Goal: Task Accomplishment & Management: Use online tool/utility

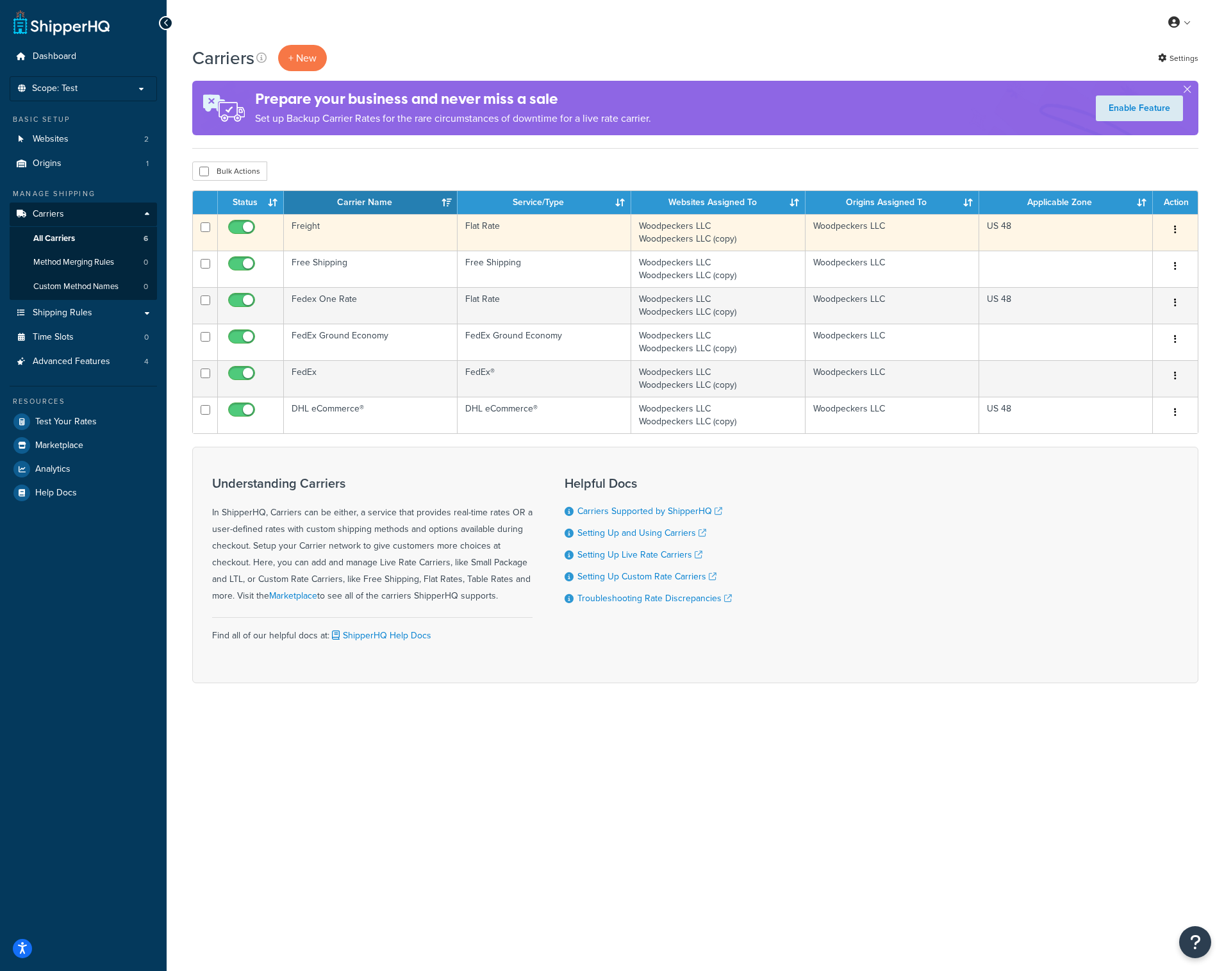
click at [363, 227] on td "Freight" at bounding box center [371, 232] width 174 height 37
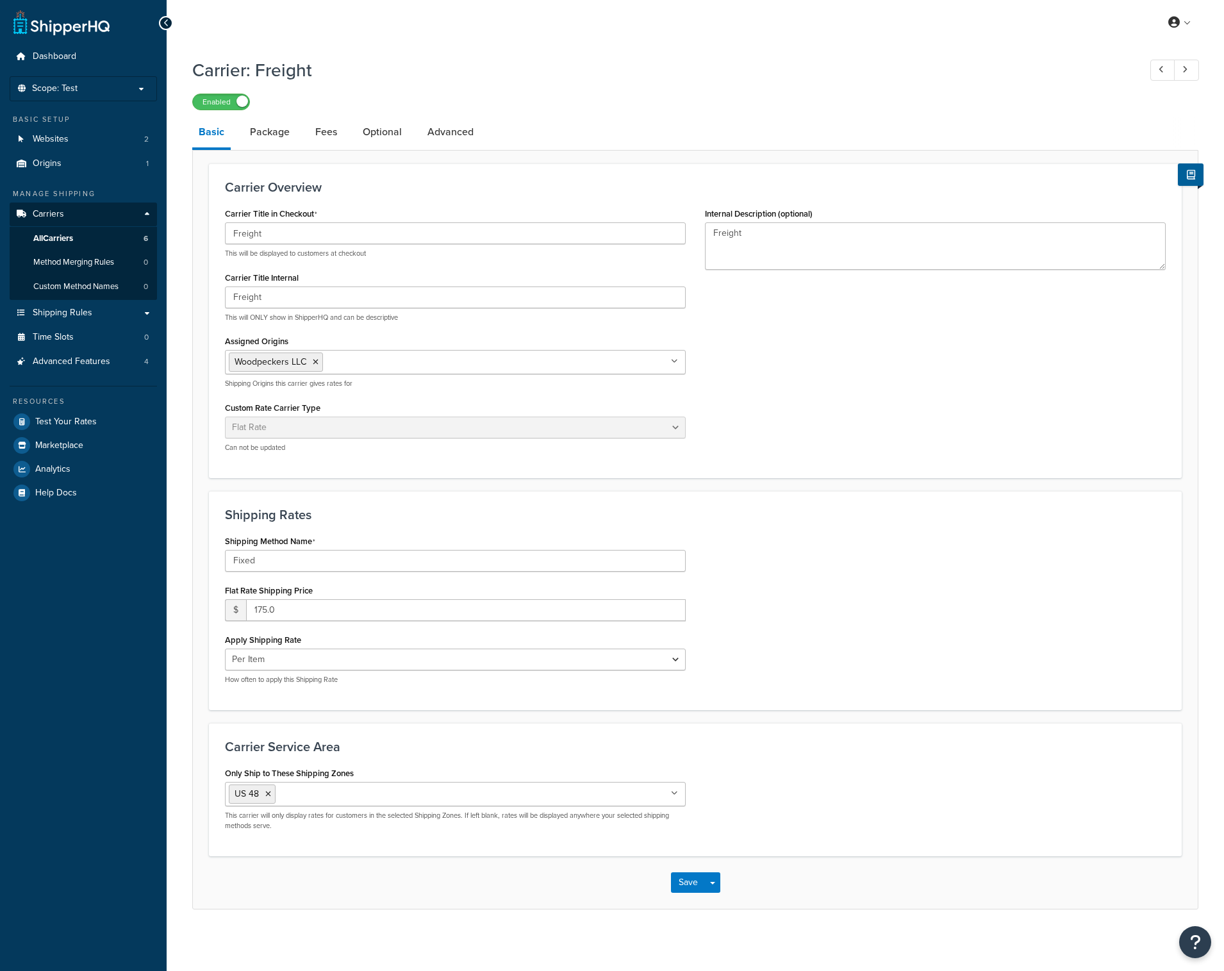
select select "flat"
select select "item"
drag, startPoint x: 265, startPoint y: 561, endPoint x: 172, endPoint y: 561, distance: 92.9
click at [172, 561] on div "Carrier: Freight Enabled Basic Package Fees Optional Advanced Carrier Overview …" at bounding box center [695, 496] width 1057 height 890
paste input "freight and lift-gate service"
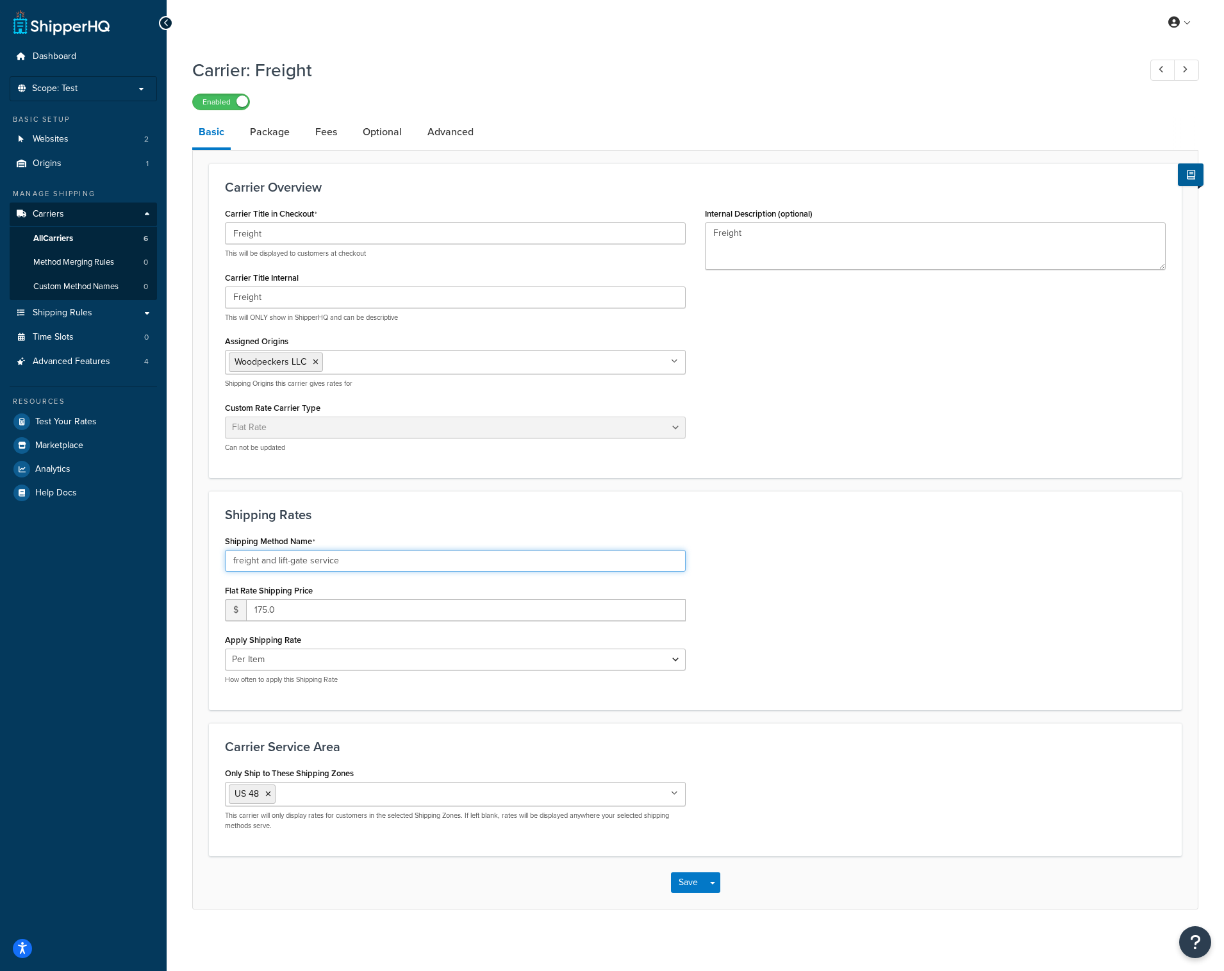
type input "freight and lift-gate service"
drag, startPoint x: 275, startPoint y: 233, endPoint x: 125, endPoint y: 233, distance: 149.9
click at [125, 233] on div "Dashboard Scope: Test Basic Setup Websites 2 Origins 1 Manage Shipping Carriers…" at bounding box center [612, 486] width 1224 height 973
type input "Freight and Lift Gate Service"
drag, startPoint x: 352, startPoint y: 557, endPoint x: 124, endPoint y: 552, distance: 228.2
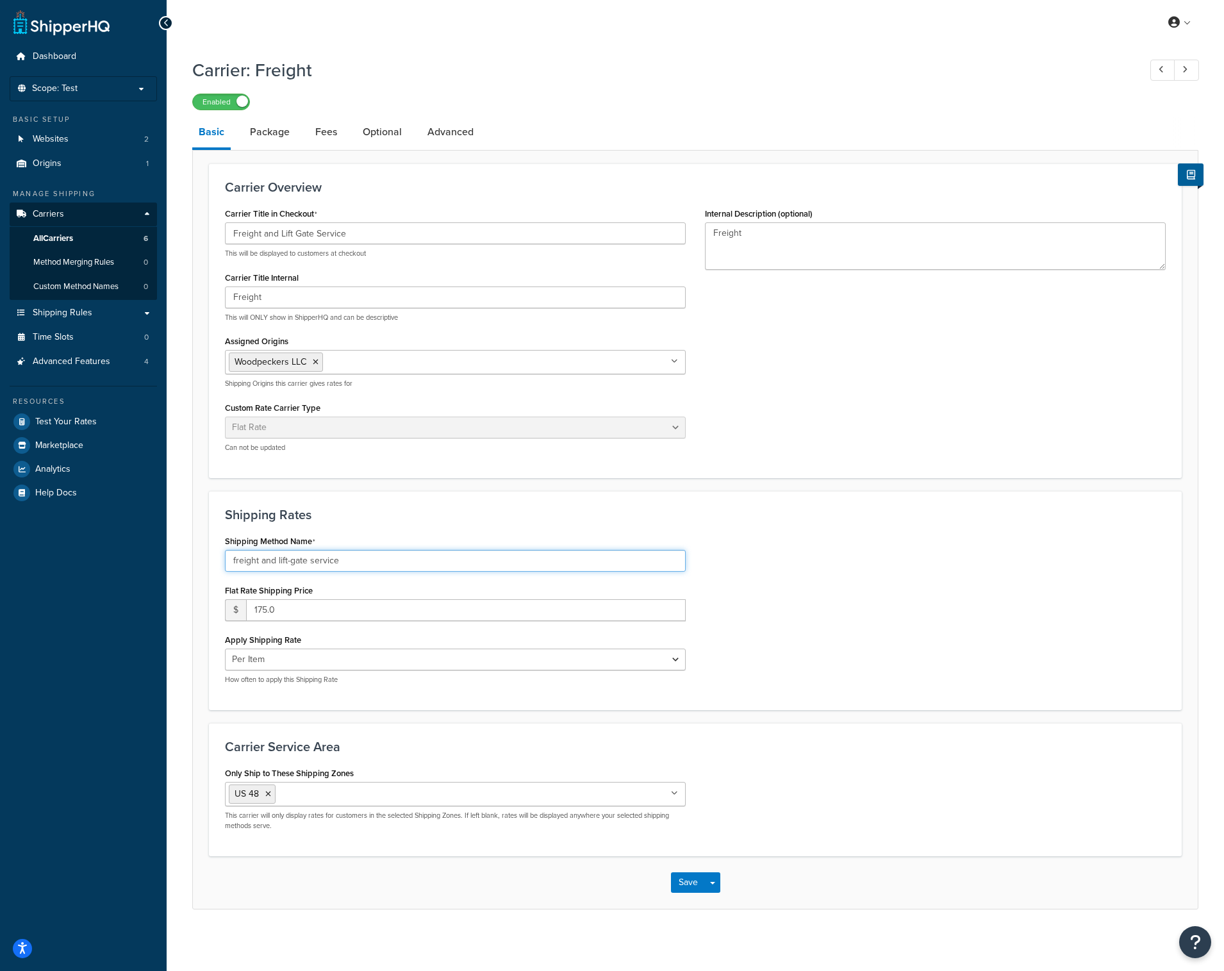
click at [124, 552] on div "Dashboard Scope: Test Basic Setup Websites 2 Origins 1 Manage Shipping Carriers…" at bounding box center [612, 486] width 1224 height 973
type input "Freight"
click at [688, 880] on button "Save" at bounding box center [688, 882] width 35 height 21
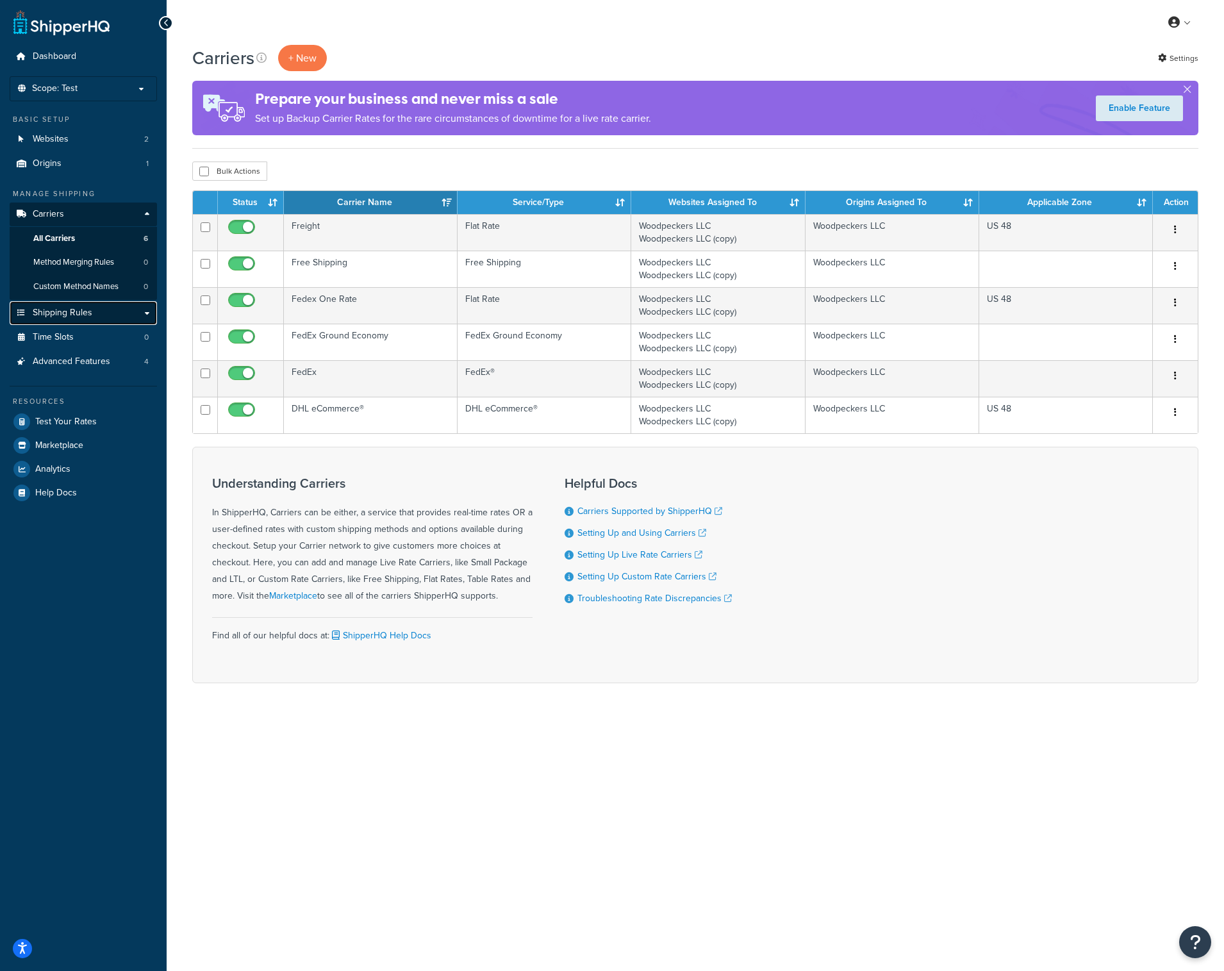
click at [67, 310] on span "Shipping Rules" at bounding box center [63, 313] width 60 height 11
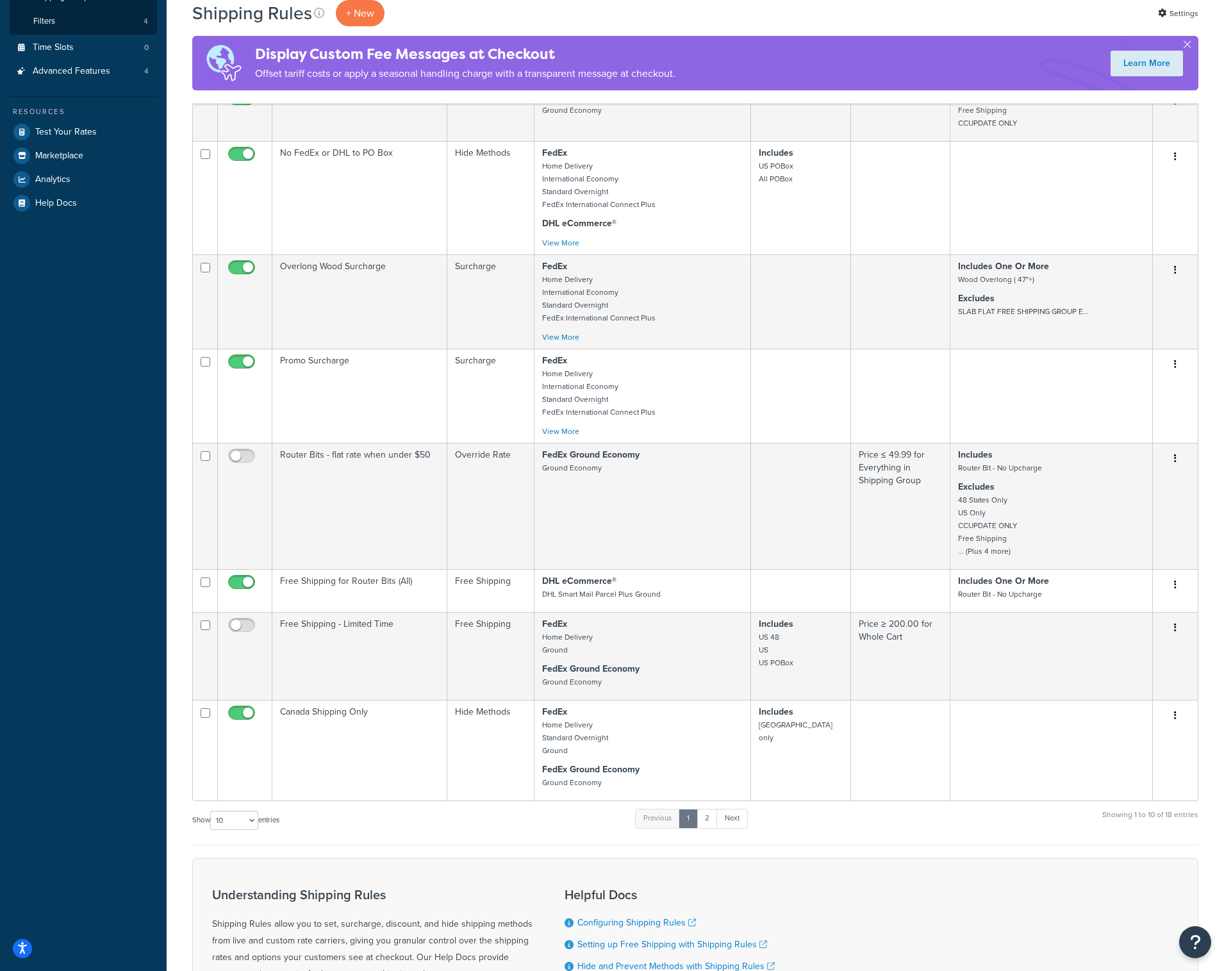
scroll to position [514, 0]
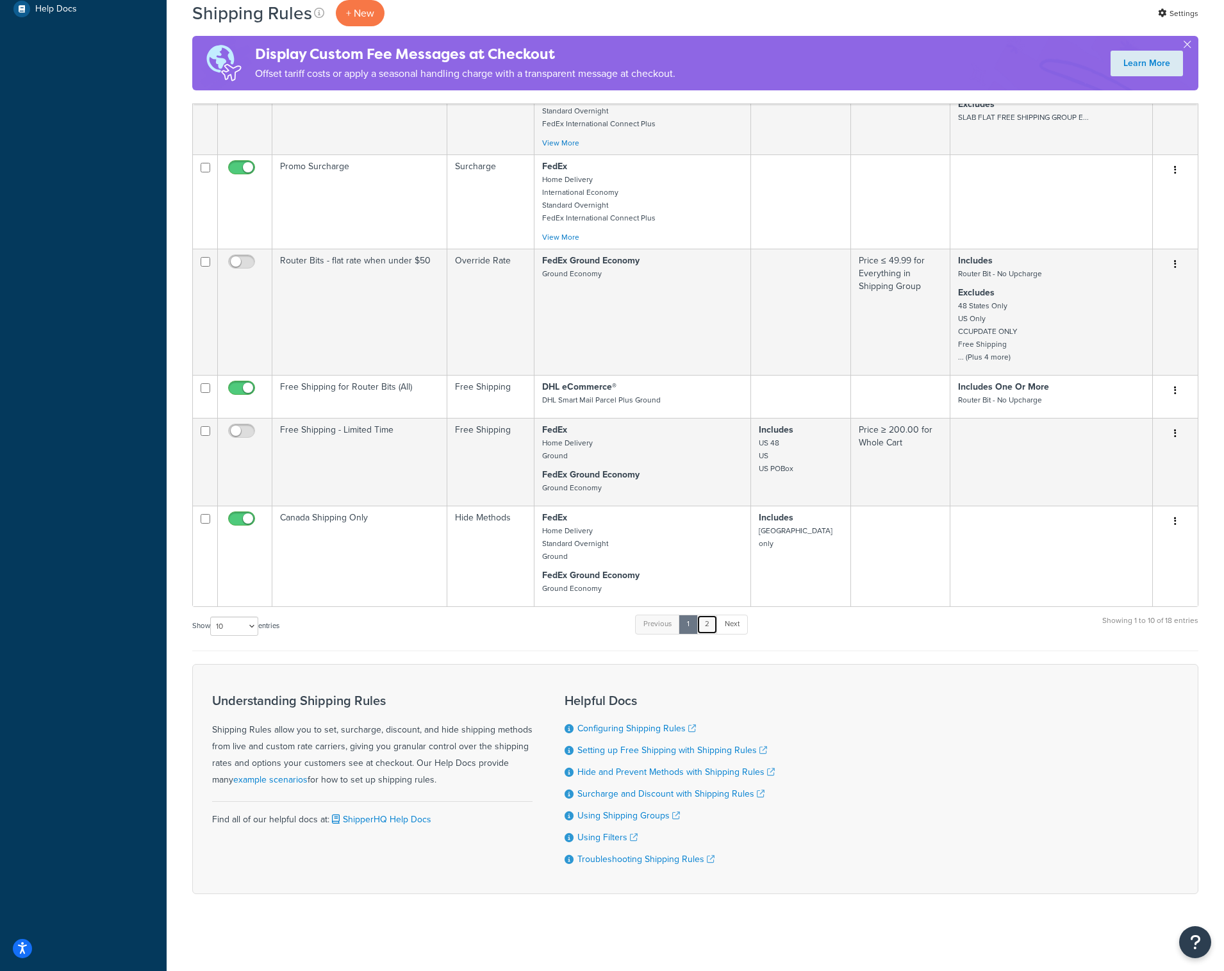
click at [706, 623] on link "2" at bounding box center [706, 623] width 21 height 19
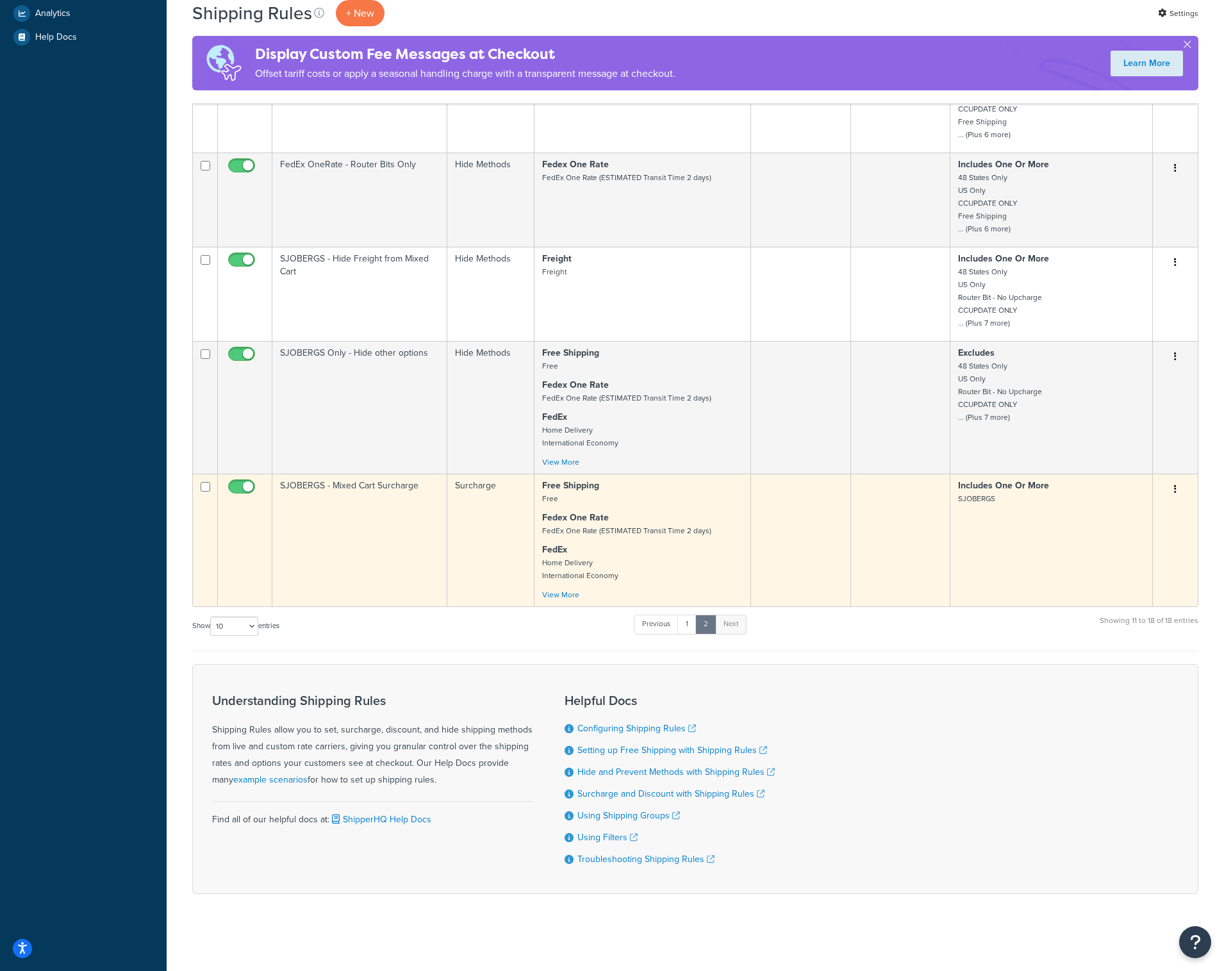
click at [400, 499] on td "SJOBERGS - Mixed Cart Surcharge" at bounding box center [359, 539] width 175 height 133
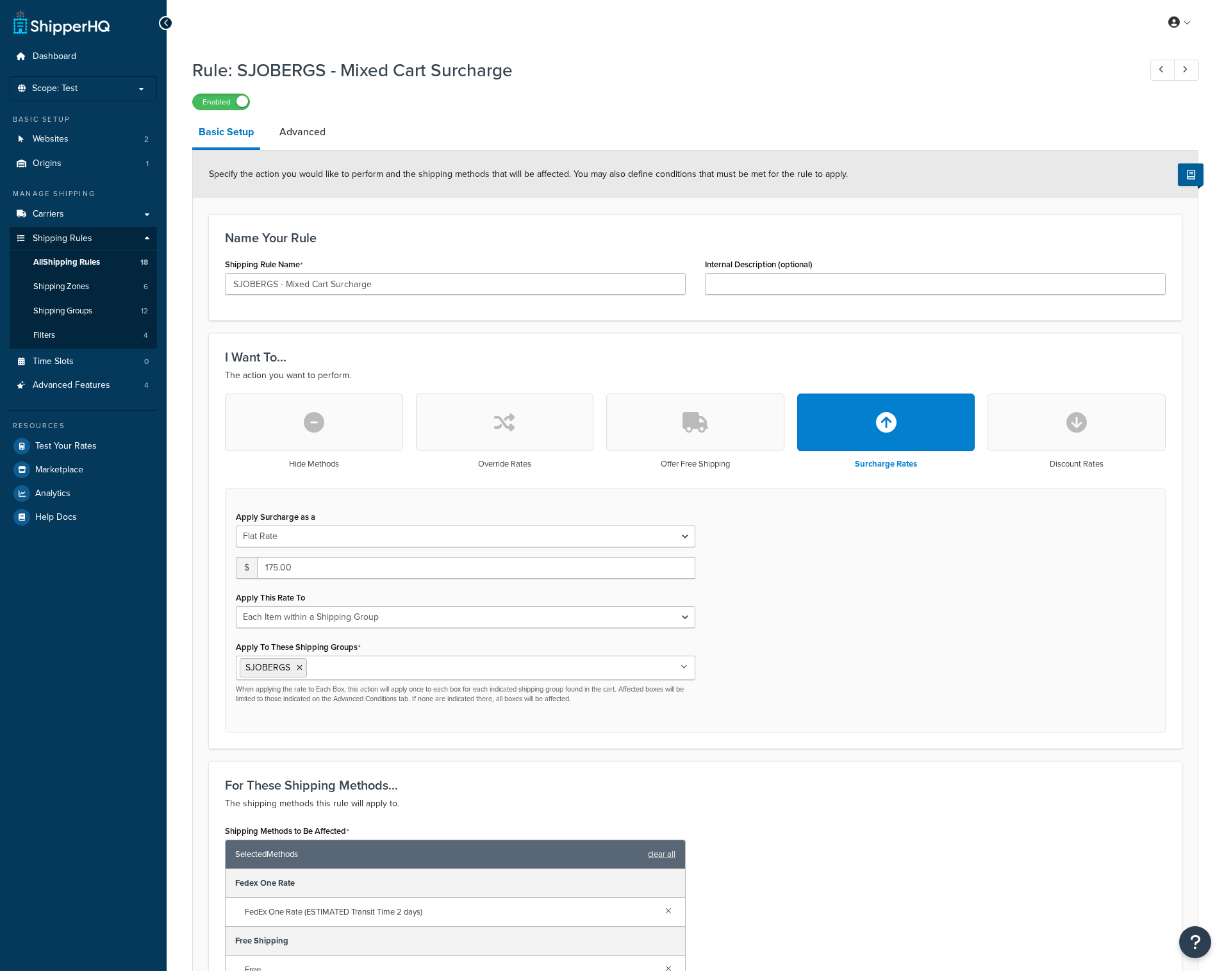
select select "ITEM"
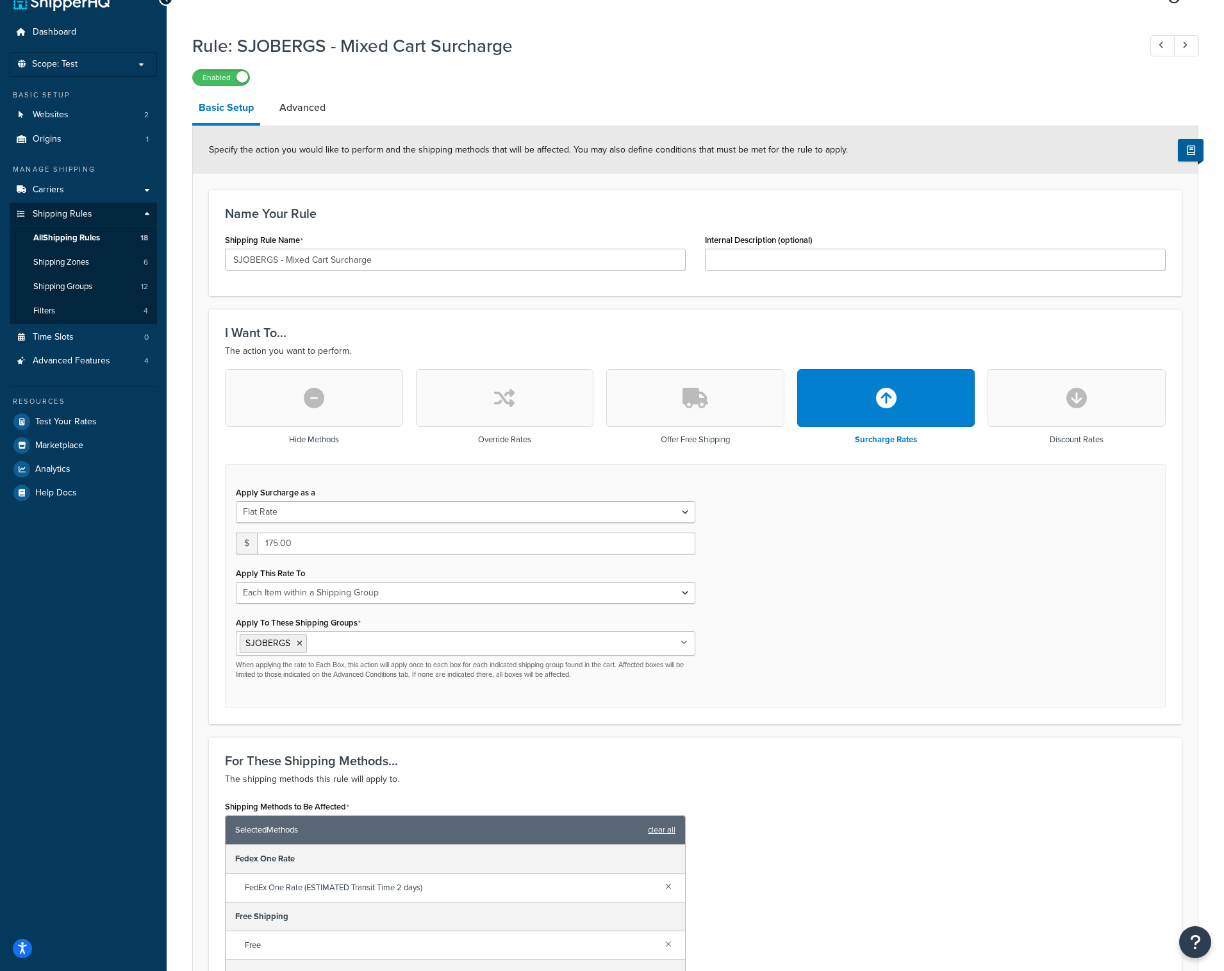
scroll to position [22, 0]
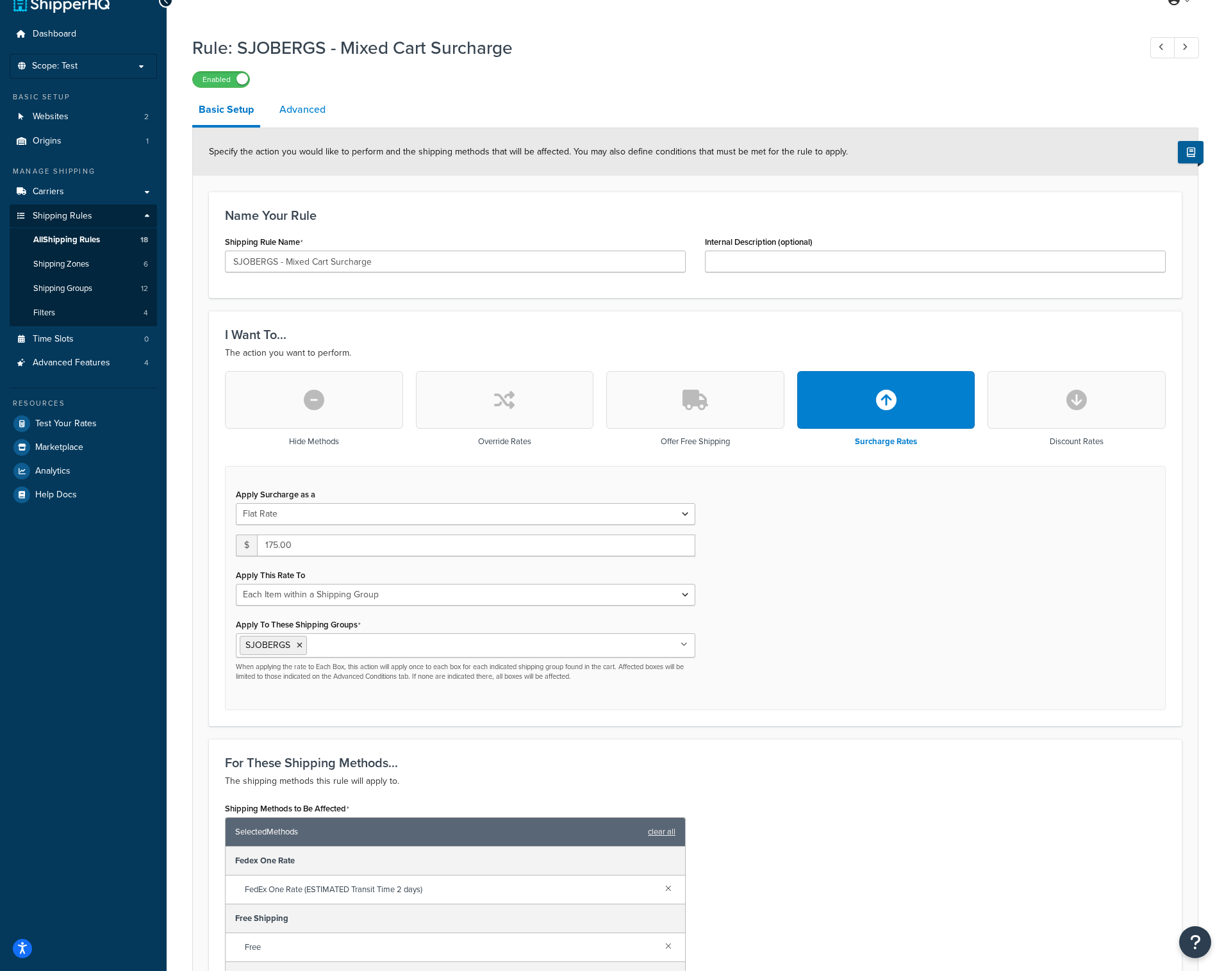
click at [314, 104] on link "Advanced" at bounding box center [302, 109] width 59 height 31
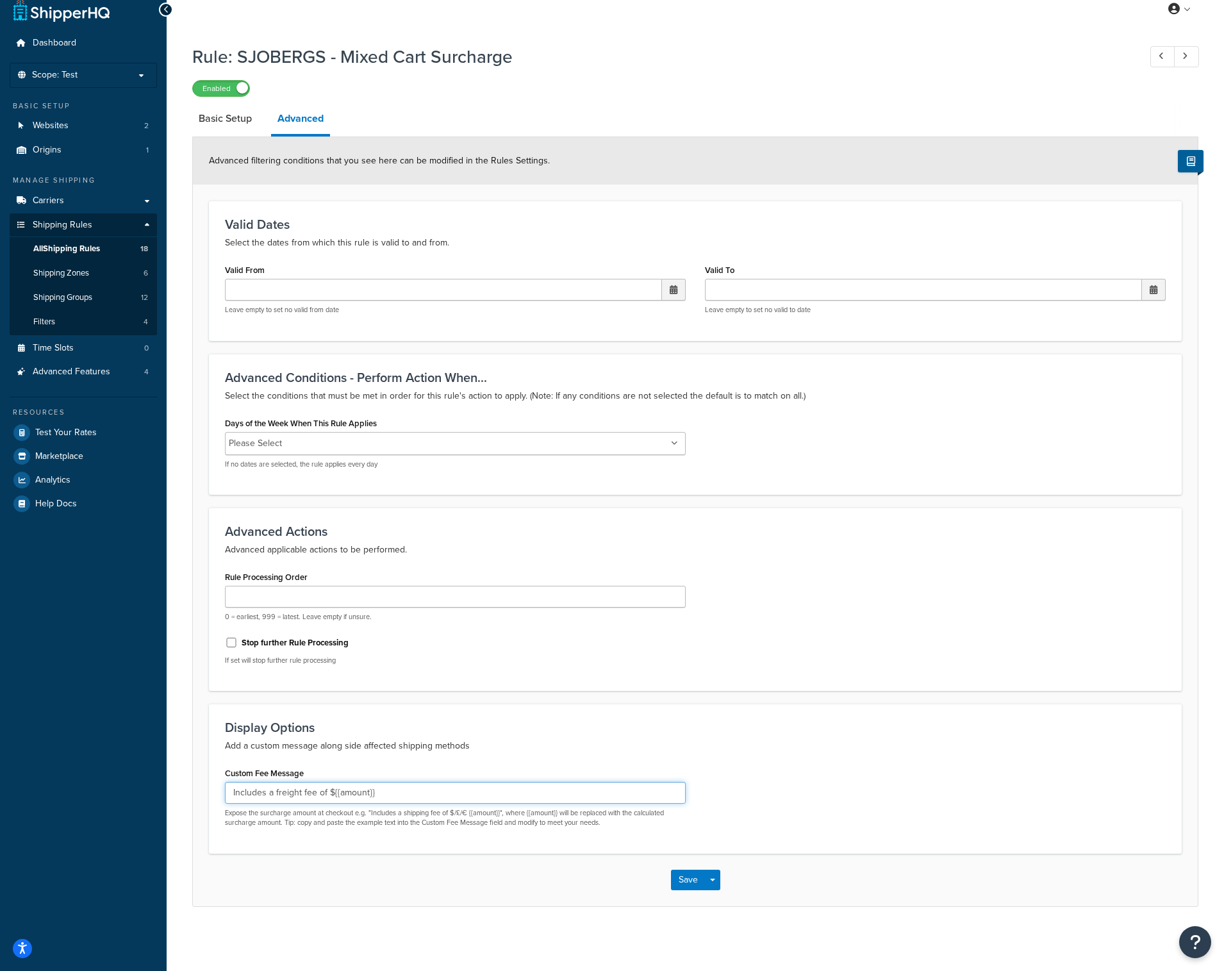
drag, startPoint x: 274, startPoint y: 792, endPoint x: 209, endPoint y: 790, distance: 64.7
click at [209, 790] on div "Display Options Add a custom message along side affected shipping methods Custo…" at bounding box center [695, 779] width 973 height 150
drag, startPoint x: 317, startPoint y: 793, endPoint x: 169, endPoint y: 793, distance: 147.4
click at [169, 793] on div "Rule: SJOBERGS - Mixed Cart Surcharge Enabled Basic Setup Advanced Advanced fil…" at bounding box center [695, 488] width 1057 height 901
paste input "freight and lift-gate servic"
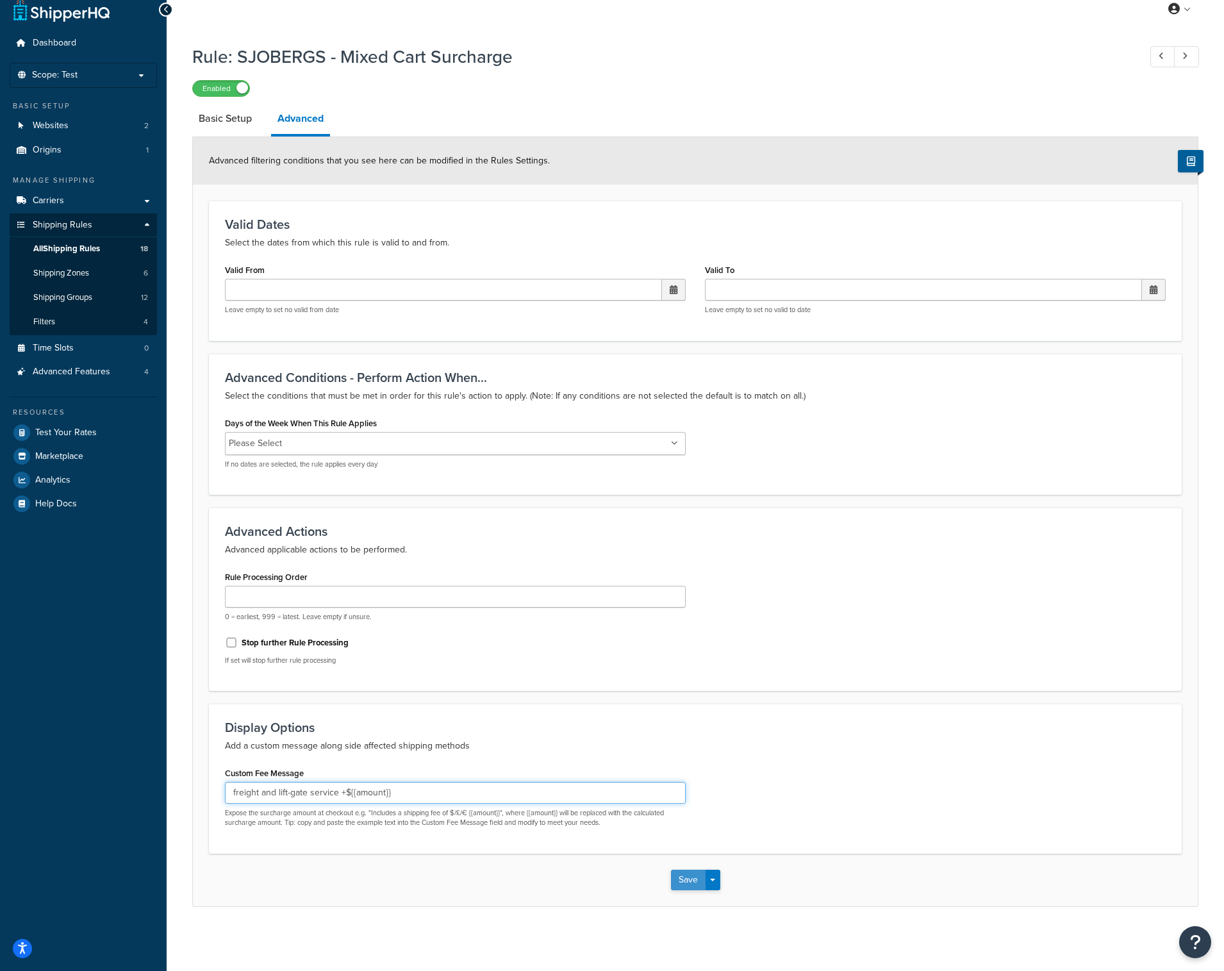
type input "freight and lift-gate service +${{amount}}"
click at [691, 878] on button "Save" at bounding box center [688, 879] width 35 height 21
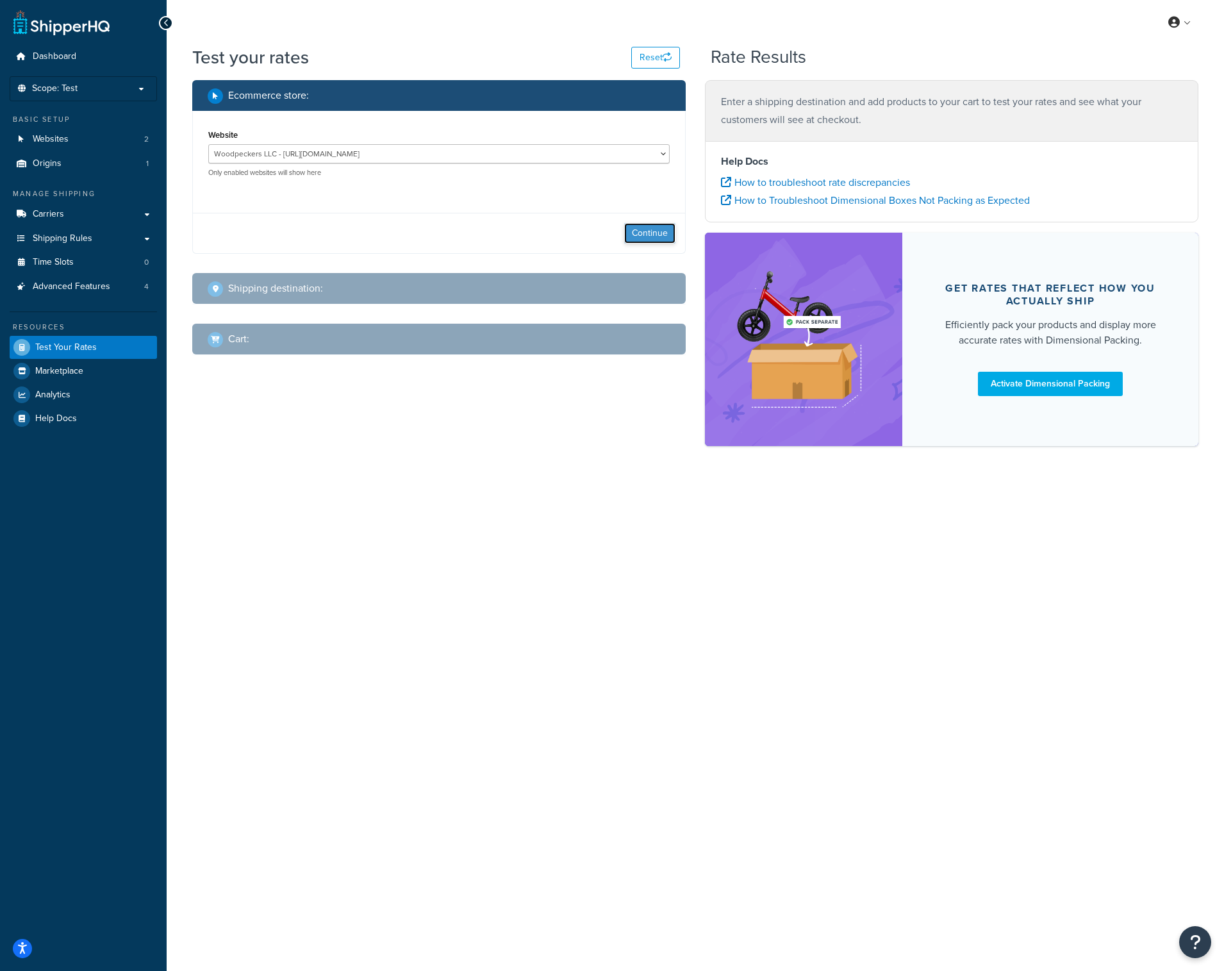
click at [648, 232] on button "Continue" at bounding box center [649, 233] width 51 height 21
select select "TX"
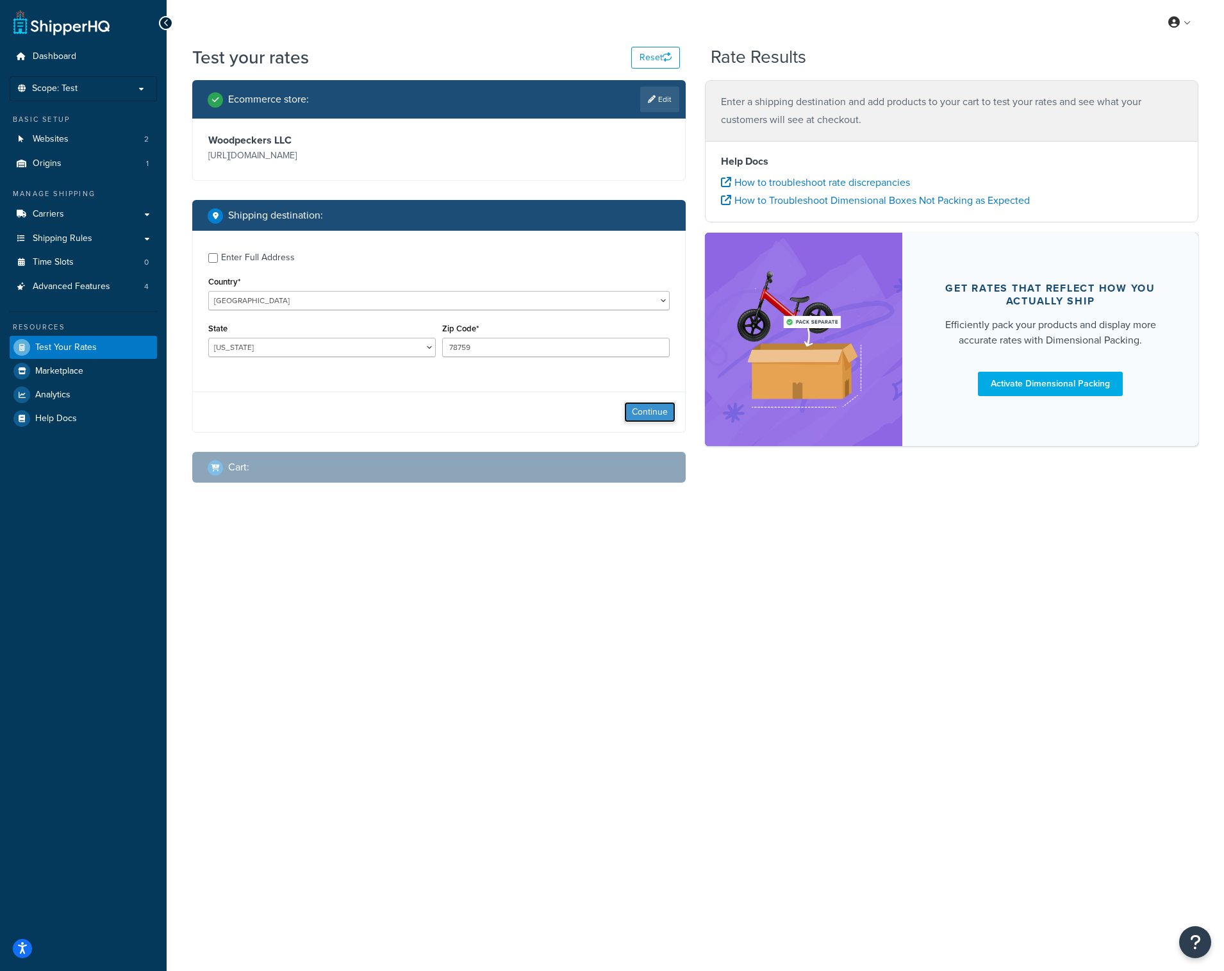
click at [656, 413] on button "Continue" at bounding box center [649, 412] width 51 height 21
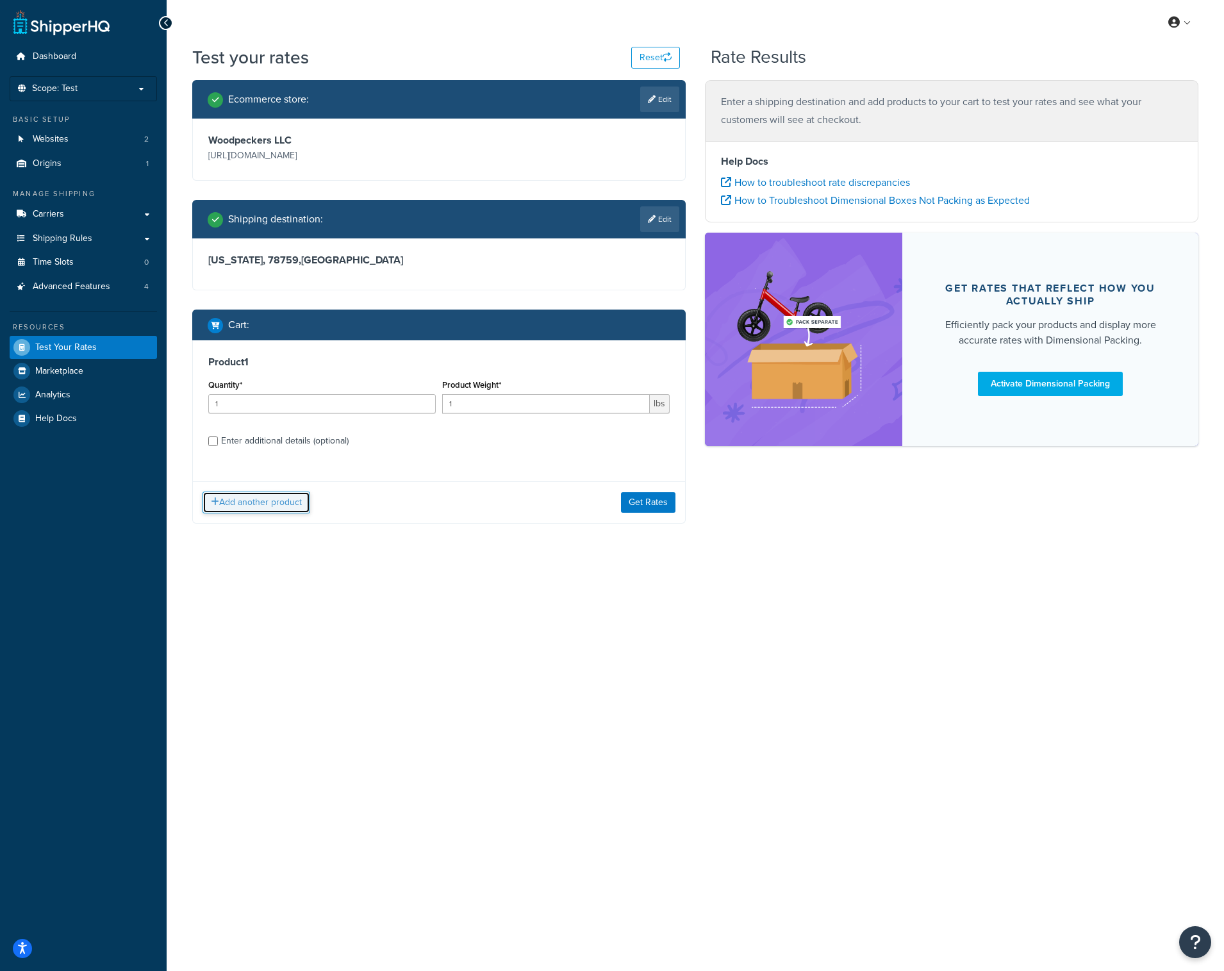
click at [295, 502] on button "Add another product" at bounding box center [256, 502] width 108 height 22
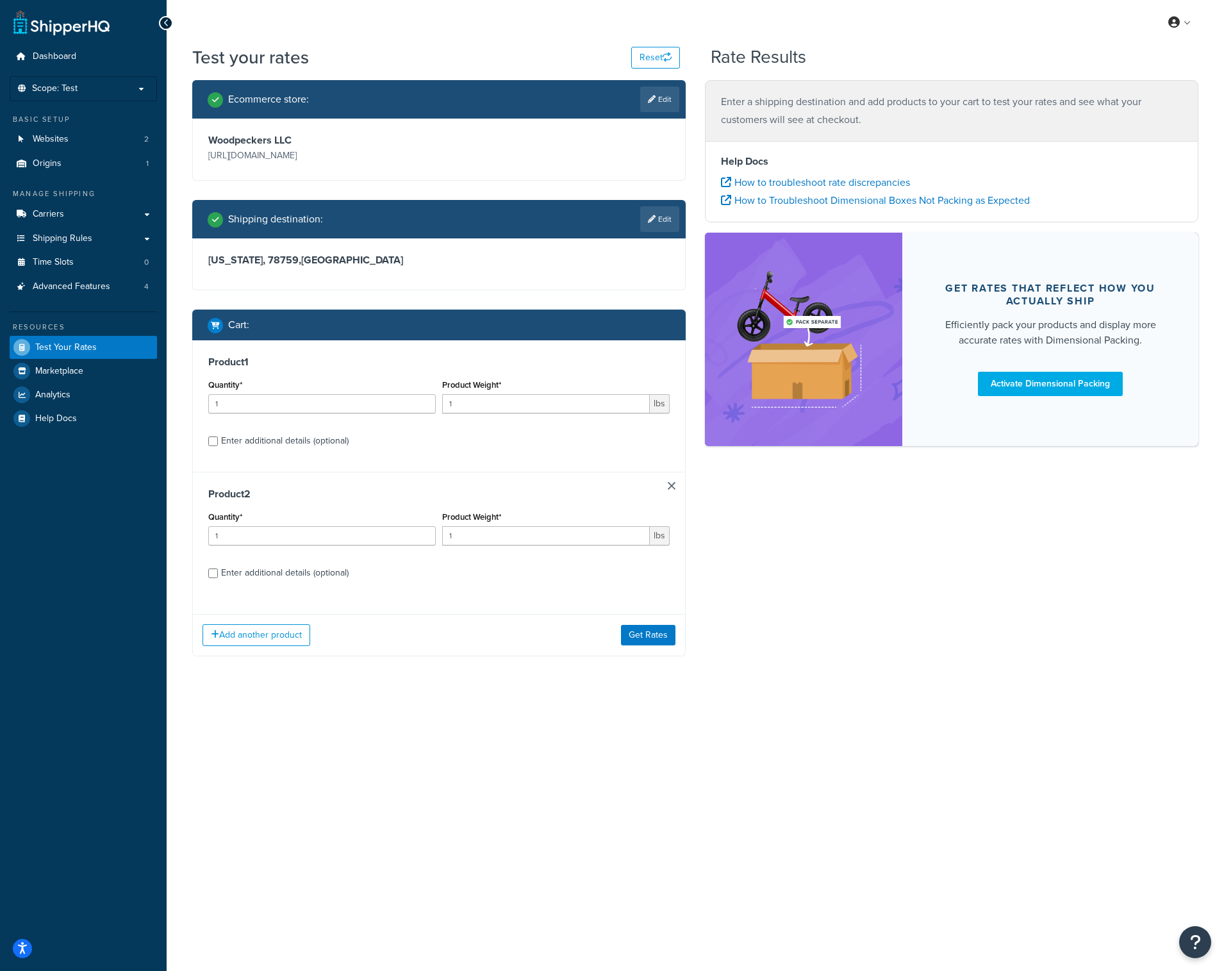
click at [333, 441] on div "Enter additional details (optional)" at bounding box center [285, 441] width 128 height 18
click at [218, 441] on input "Enter additional details (optional)" at bounding box center [213, 441] width 10 height 10
checkbox input "true"
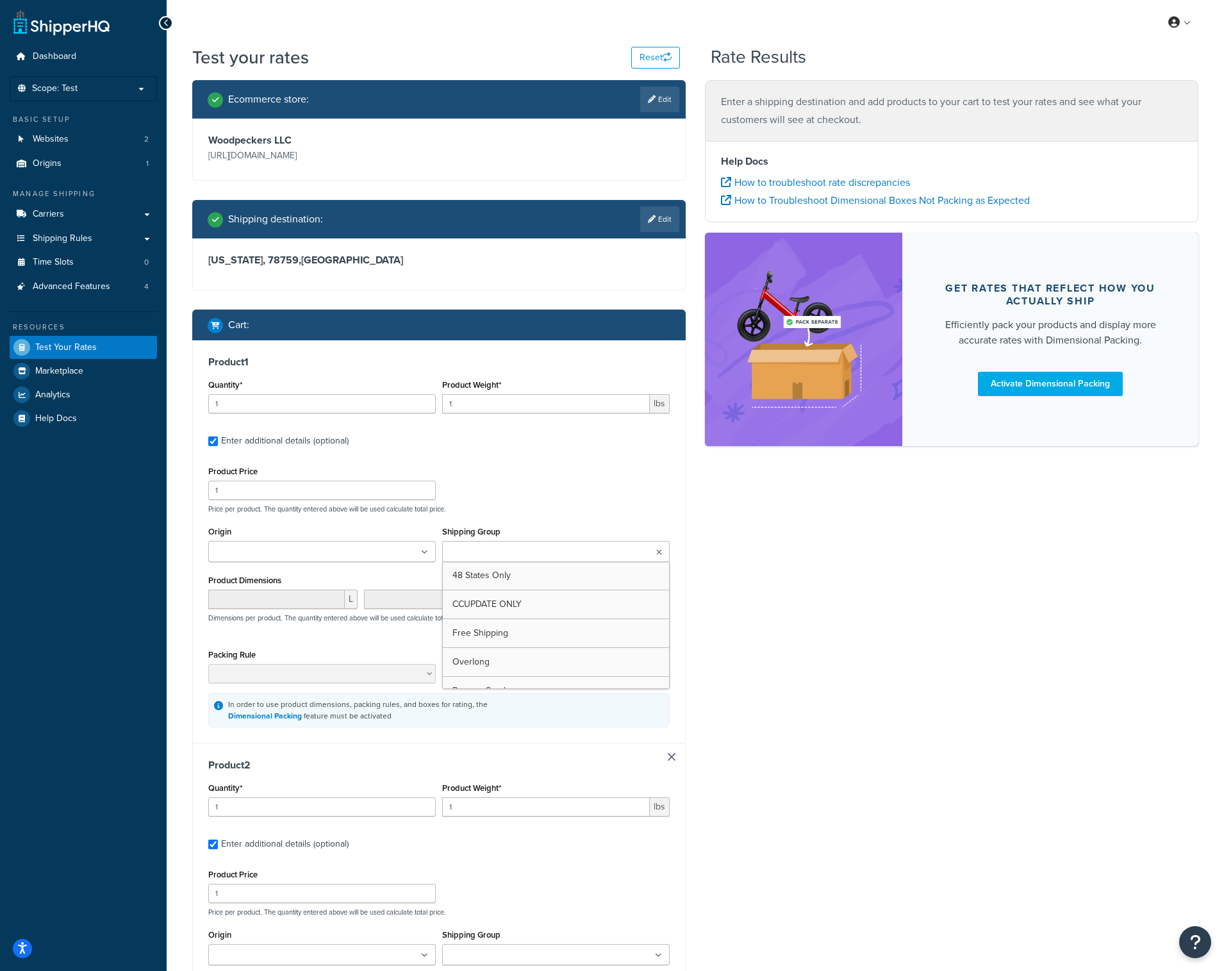
click at [484, 542] on ul at bounding box center [555, 551] width 227 height 21
click at [753, 646] on div "Ecommerce store : Edit Woodpeckers LLC https://magento2.woodpeck.com/ Shipping …" at bounding box center [695, 650] width 1025 height 1141
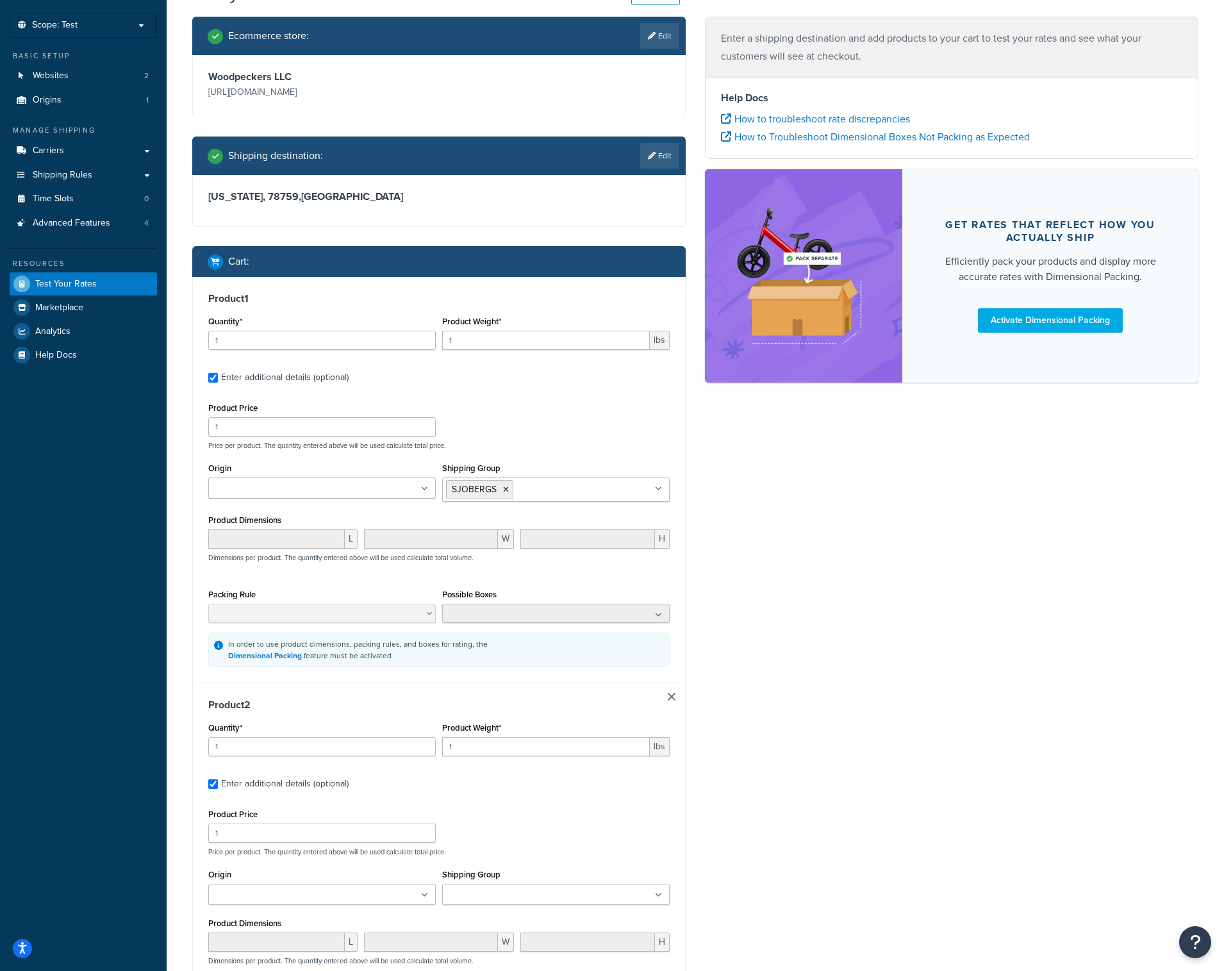
scroll to position [317, 0]
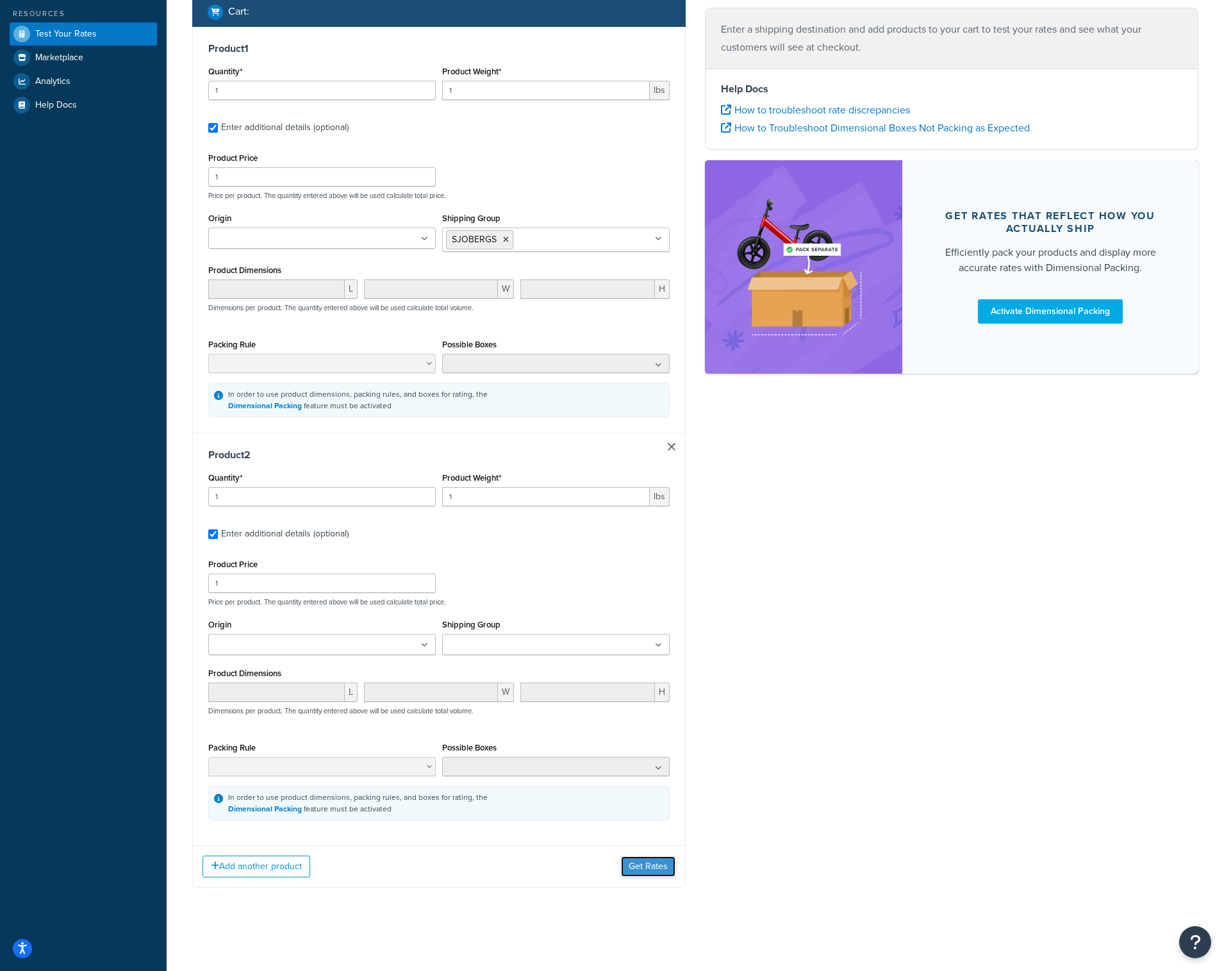
click at [639, 865] on button "Get Rates" at bounding box center [648, 866] width 54 height 21
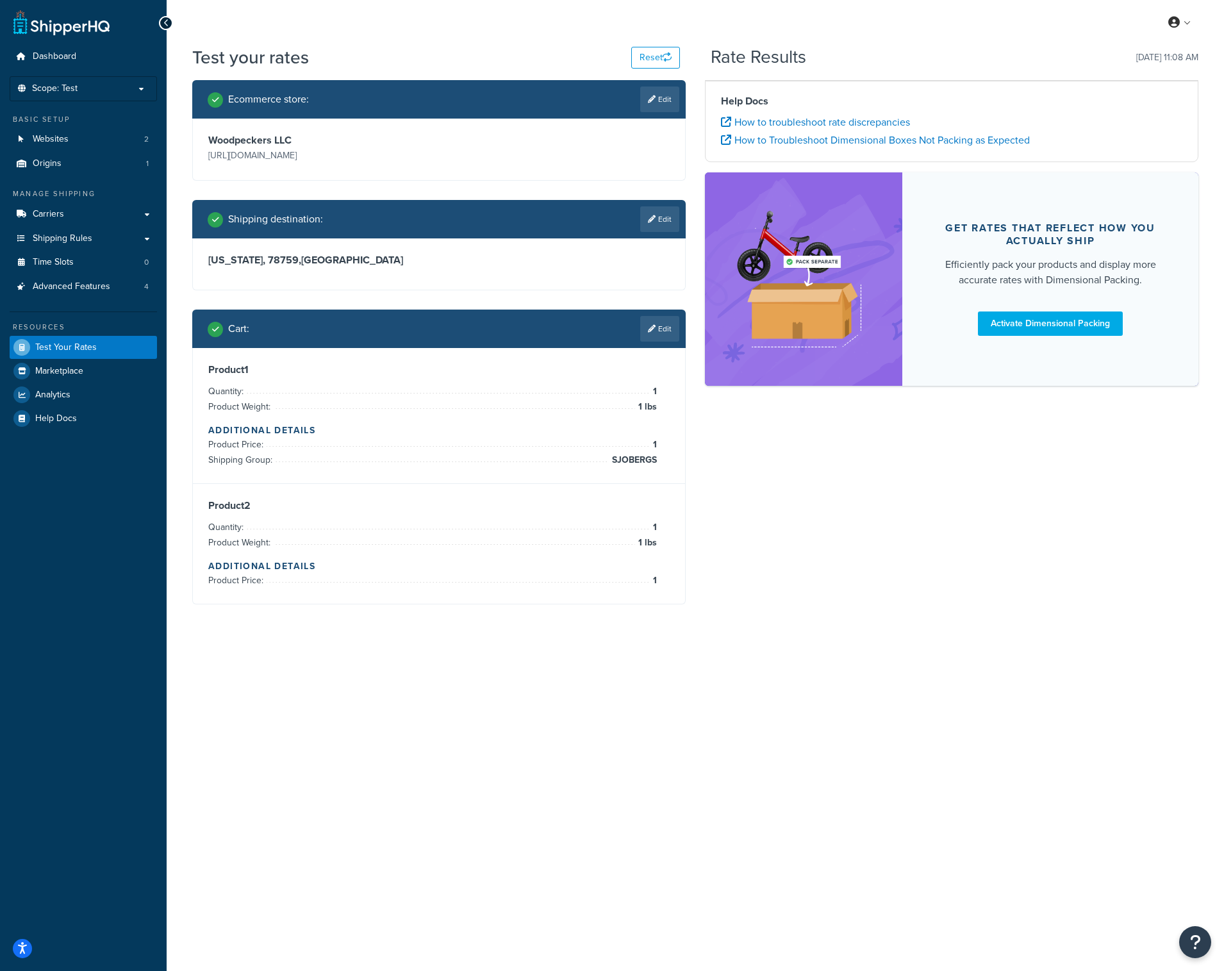
scroll to position [0, 0]
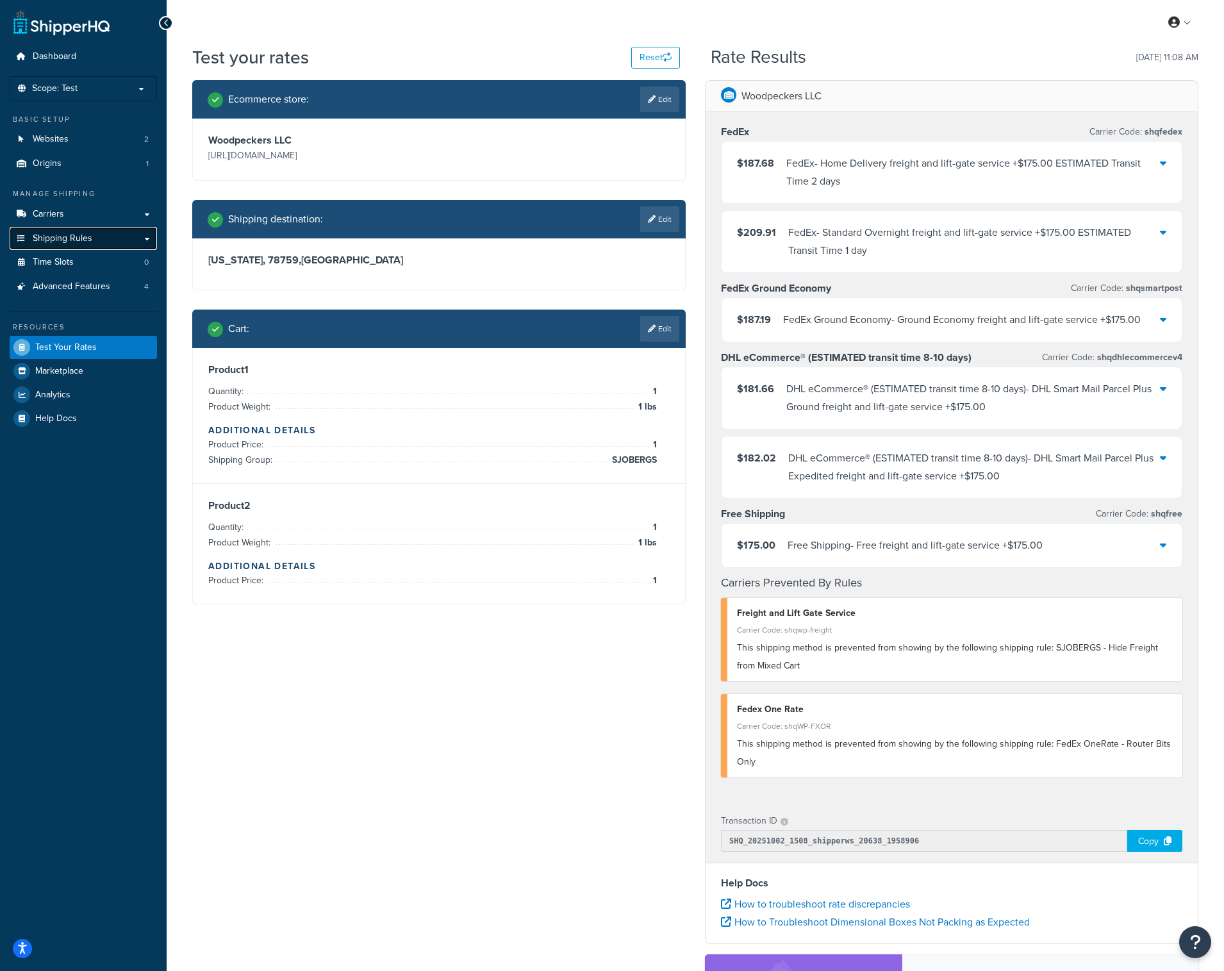
click at [75, 235] on span "Shipping Rules" at bounding box center [63, 238] width 60 height 11
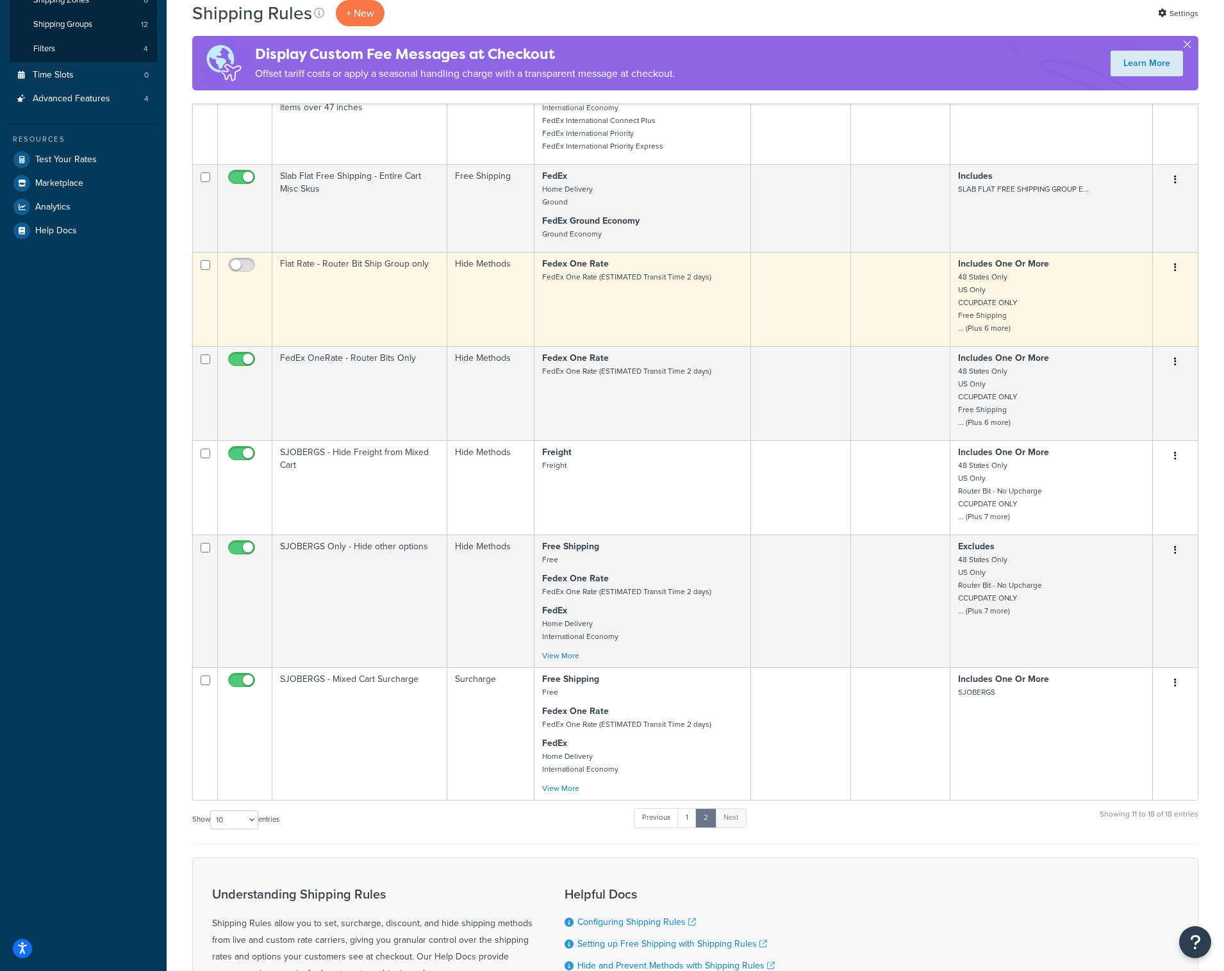
scroll to position [477, 0]
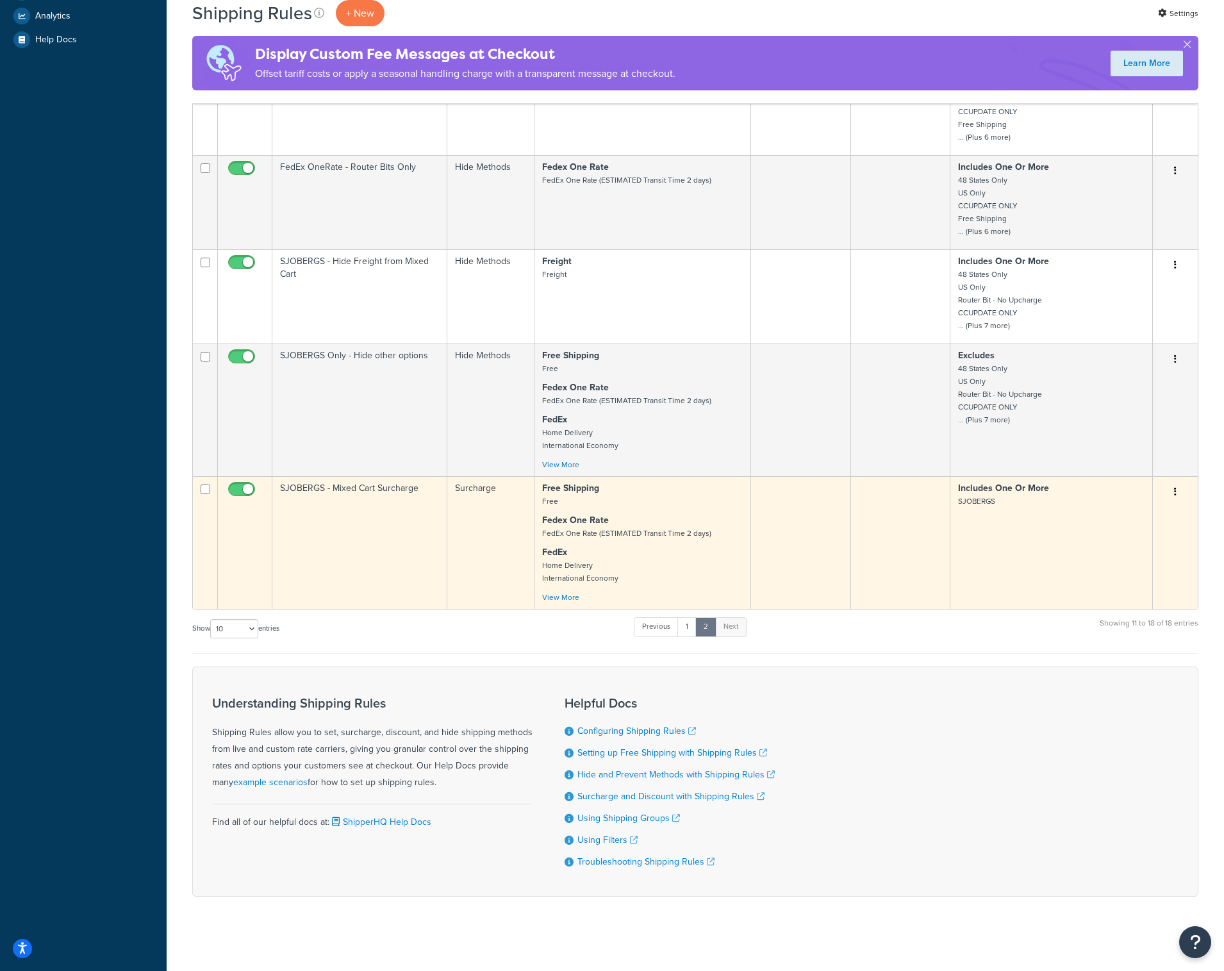
click at [368, 531] on td "SJOBERGS - Mixed Cart Surcharge" at bounding box center [359, 542] width 175 height 133
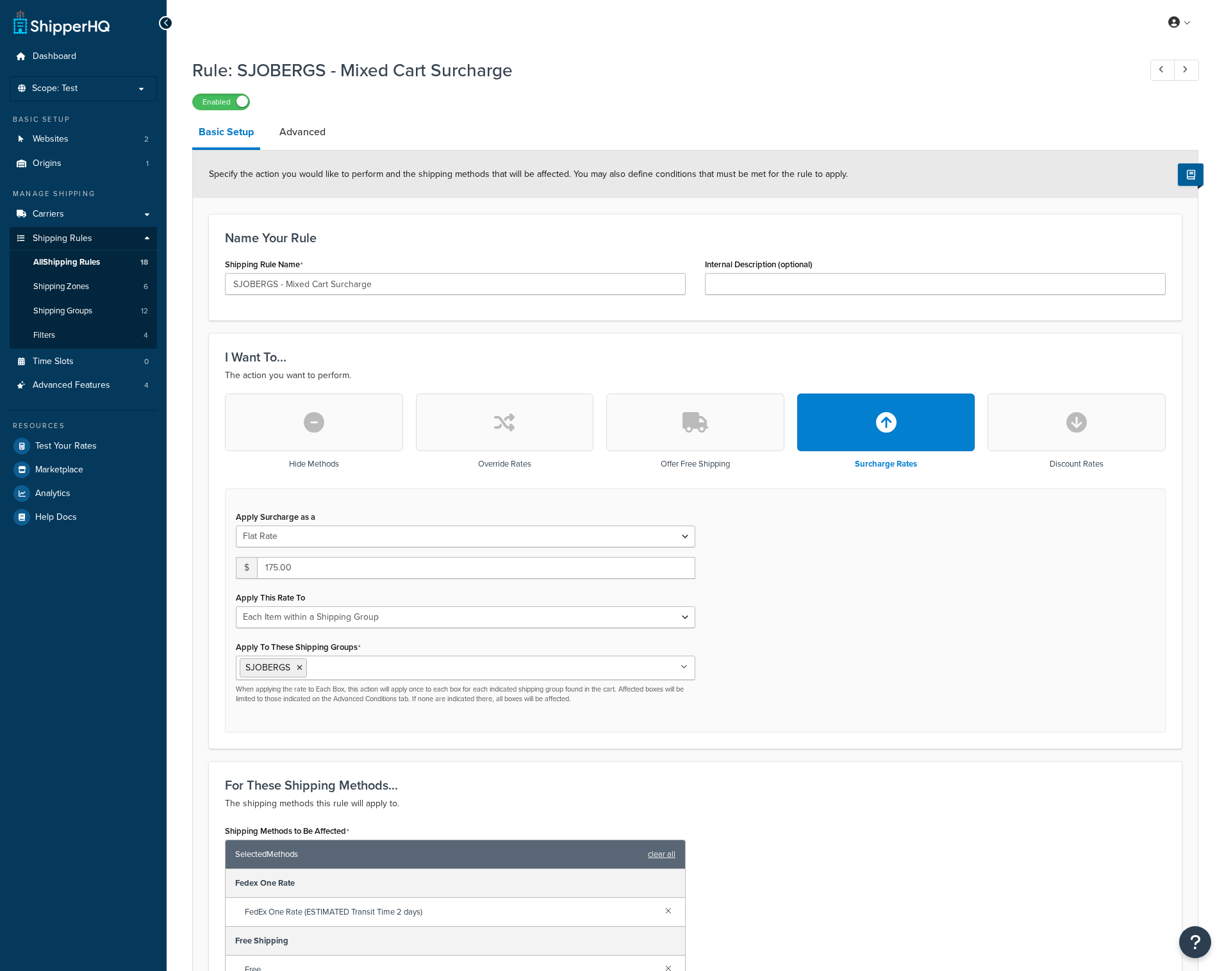
select select "ITEM"
click at [311, 128] on link "Advanced" at bounding box center [302, 132] width 59 height 31
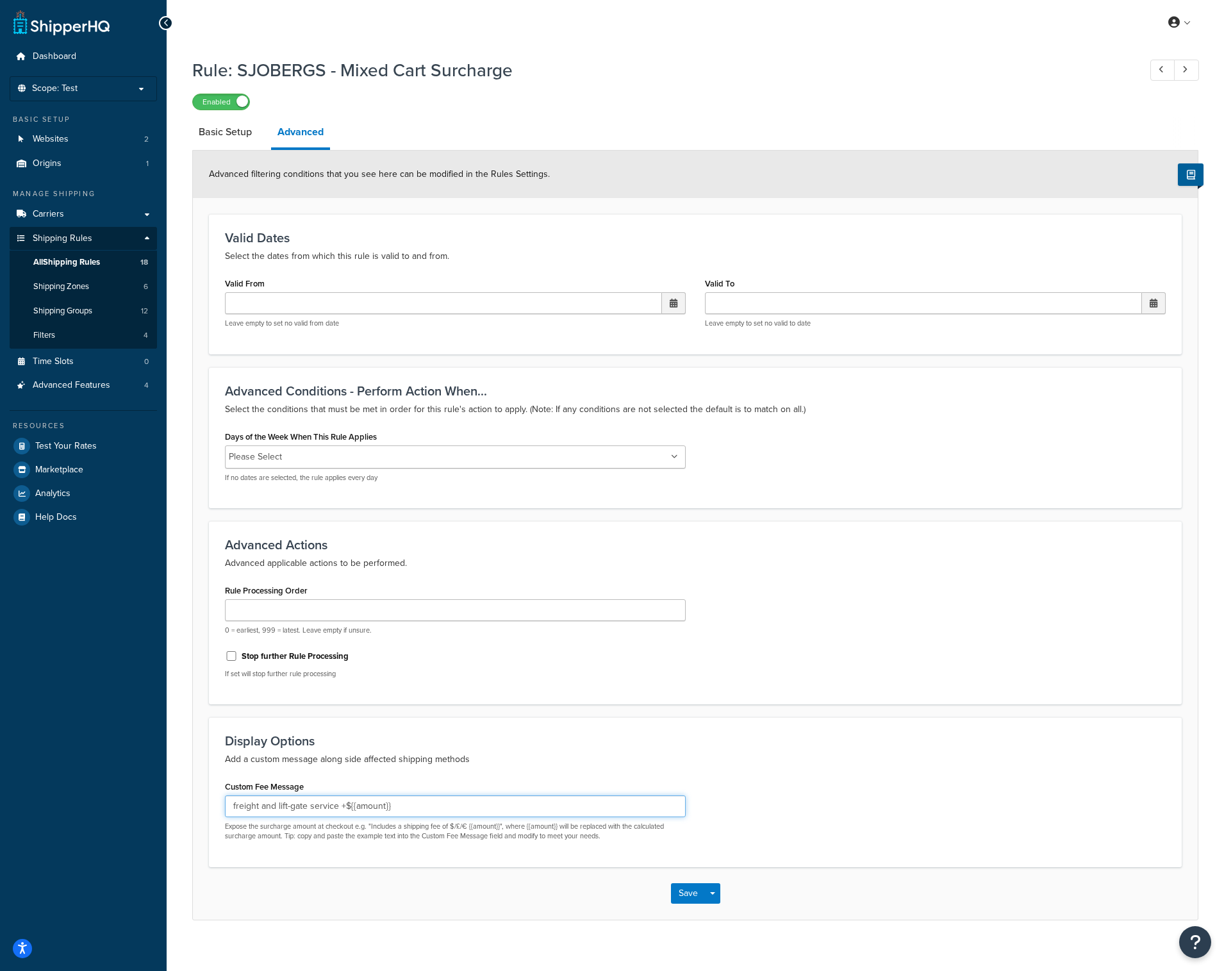
click at [231, 803] on input "freight and lift-gate service +${{amount}}" at bounding box center [455, 806] width 461 height 22
type input "+ Freight and Lift-gate Service - ${{amount}}"
click at [696, 890] on button "Save" at bounding box center [688, 893] width 35 height 21
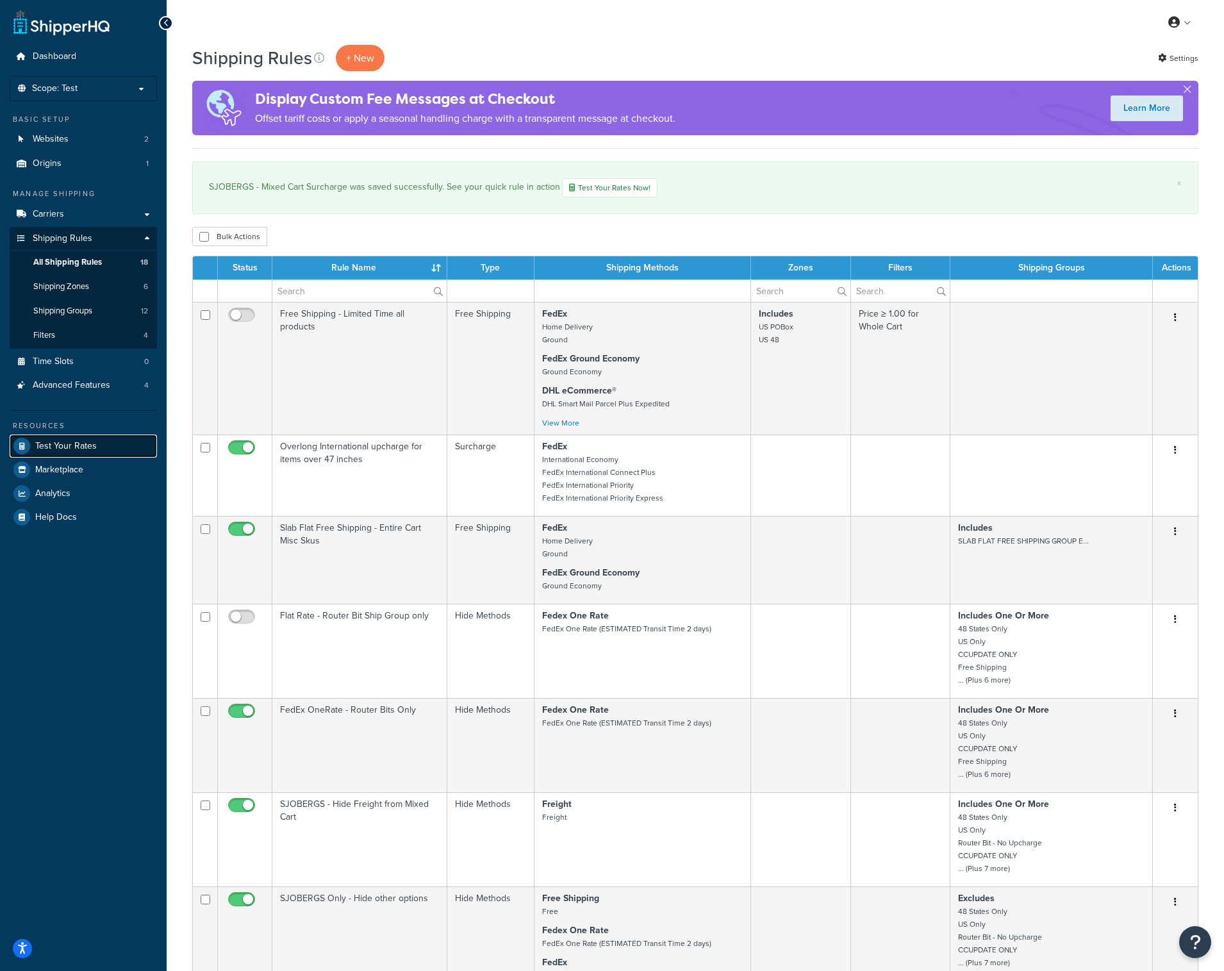
click at [69, 441] on span "Test Your Rates" at bounding box center [66, 446] width 62 height 11
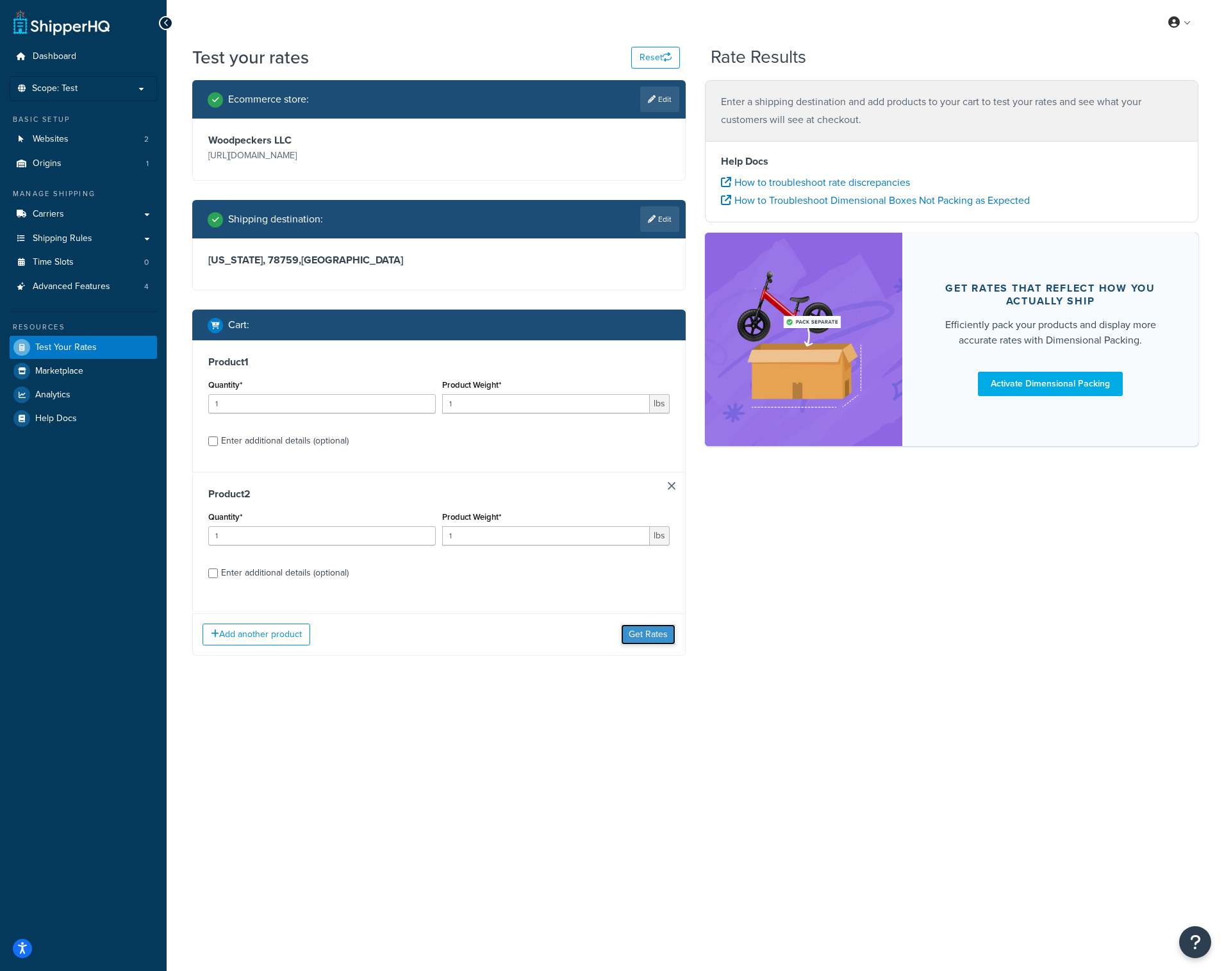
click at [638, 636] on button "Get Rates" at bounding box center [648, 634] width 54 height 21
